Goal: Transaction & Acquisition: Subscribe to service/newsletter

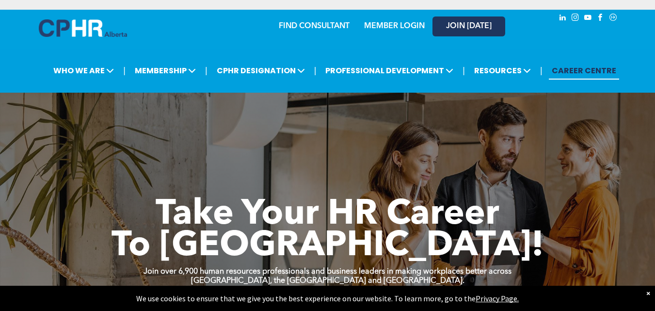
click at [471, 21] on link "JOIN [DATE]" at bounding box center [468, 26] width 73 height 20
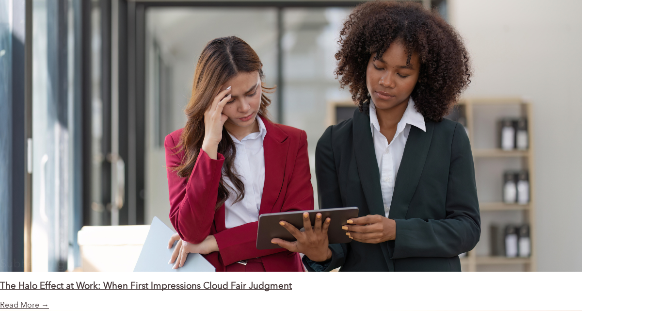
scroll to position [1010, 0]
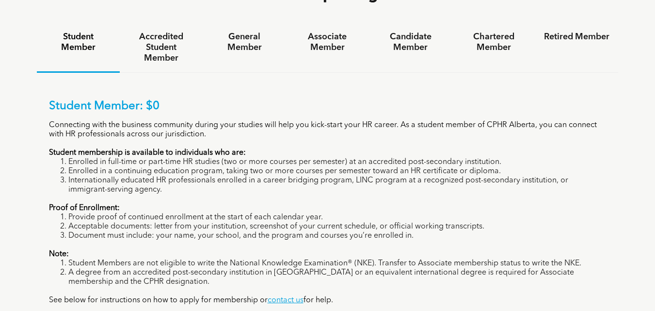
scroll to position [675, 0]
